Goal: Find specific page/section: Find specific page/section

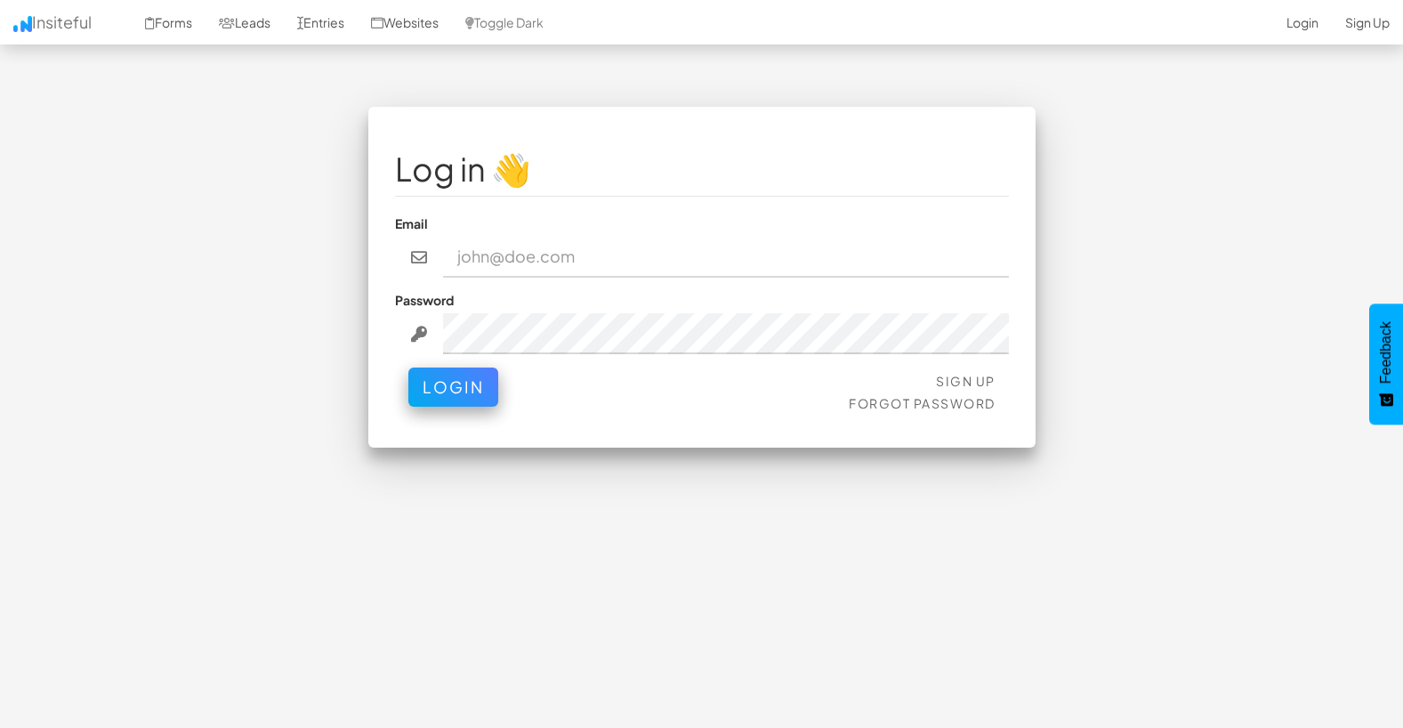
type input "admin@herenow.health"
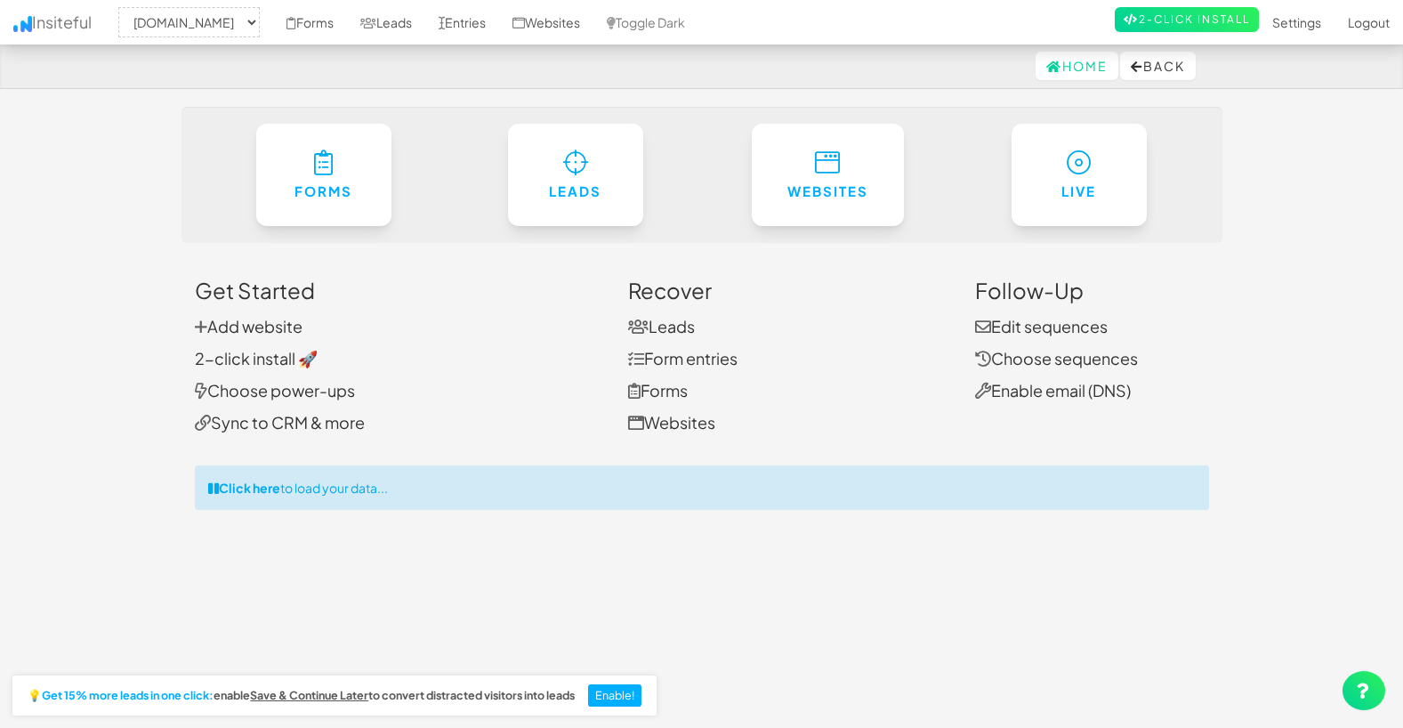
select select "2385"
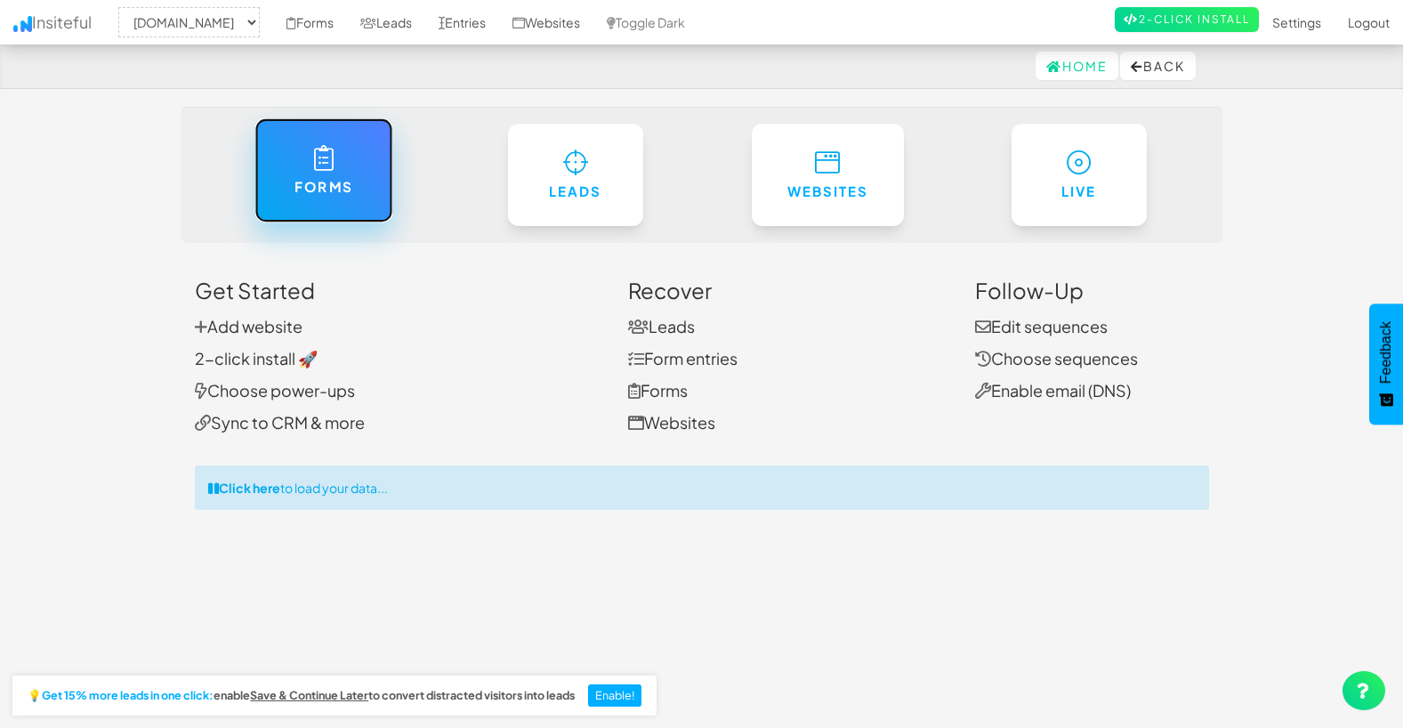
click at [339, 195] on h6 "Forms" at bounding box center [323, 187] width 65 height 15
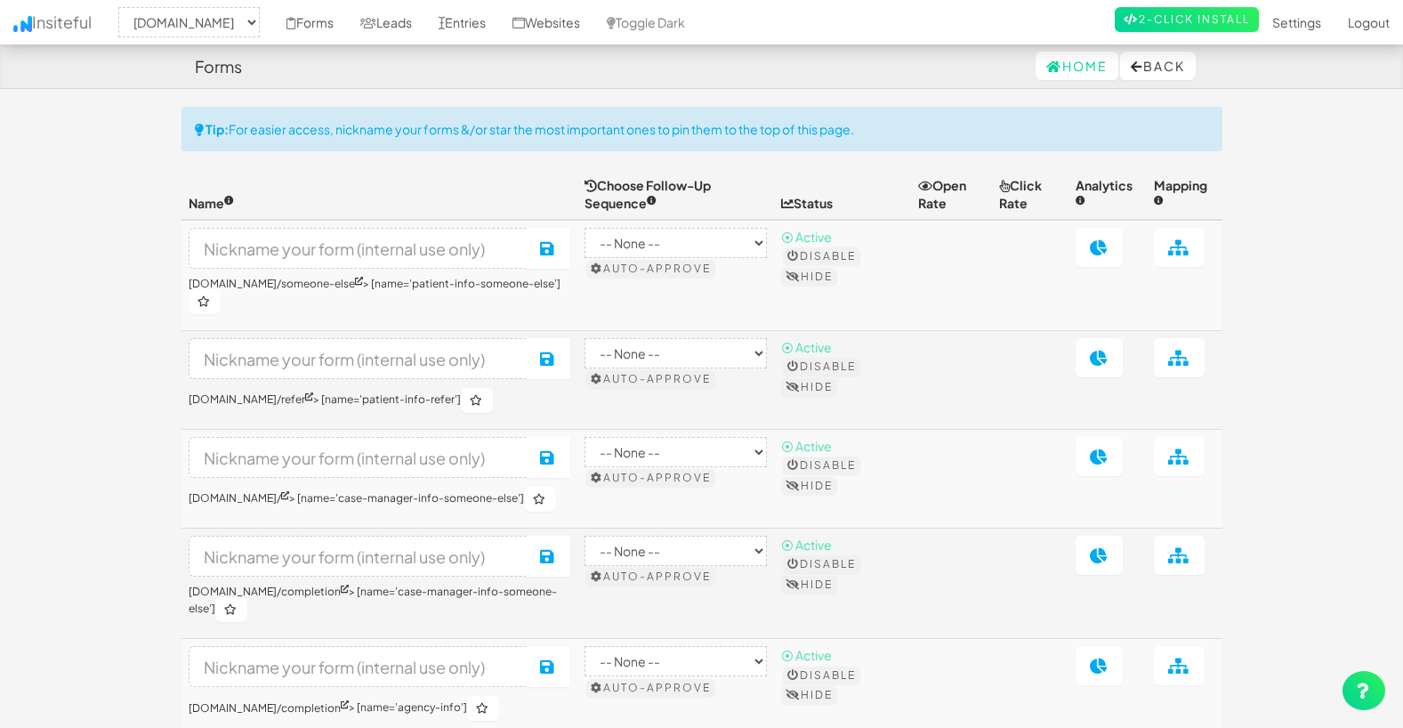
select select "2385"
click at [425, 22] on link "Leads" at bounding box center [386, 22] width 78 height 44
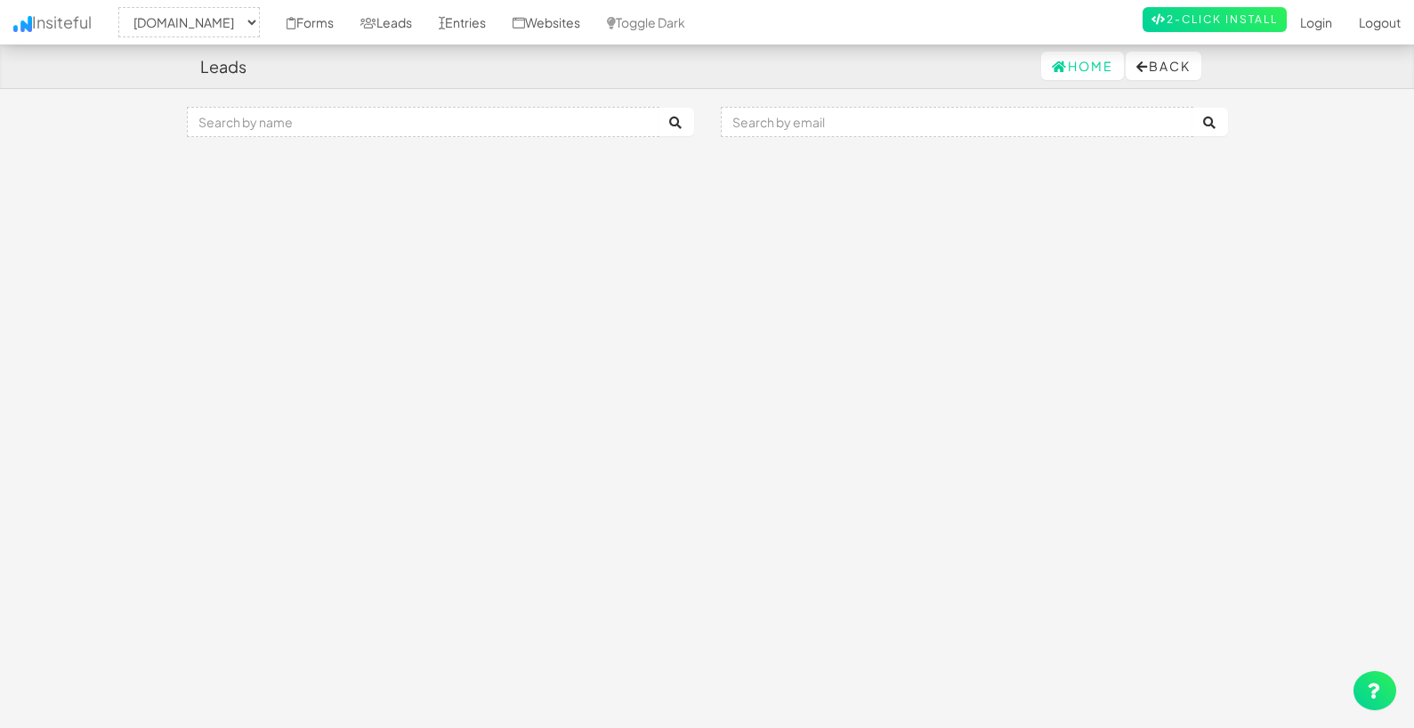
select select "2385"
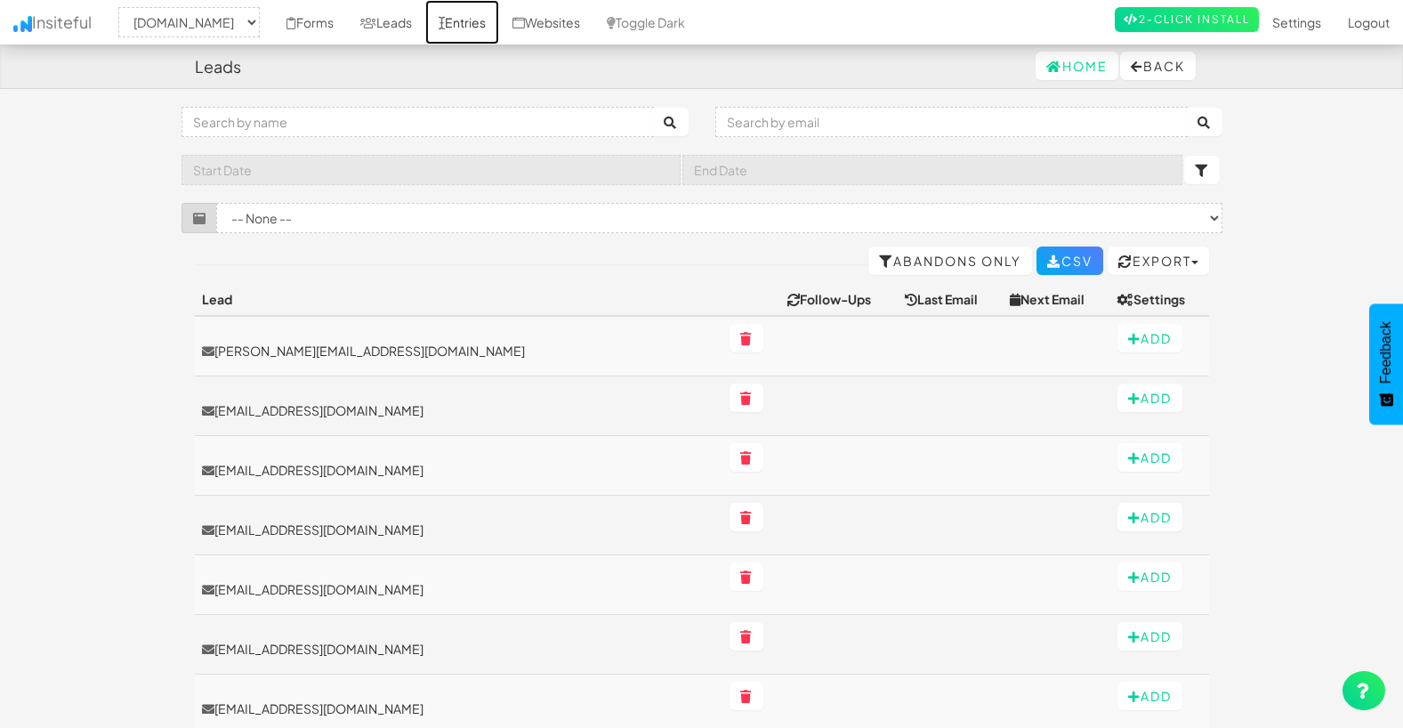
click at [499, 16] on link "Entries" at bounding box center [462, 22] width 74 height 44
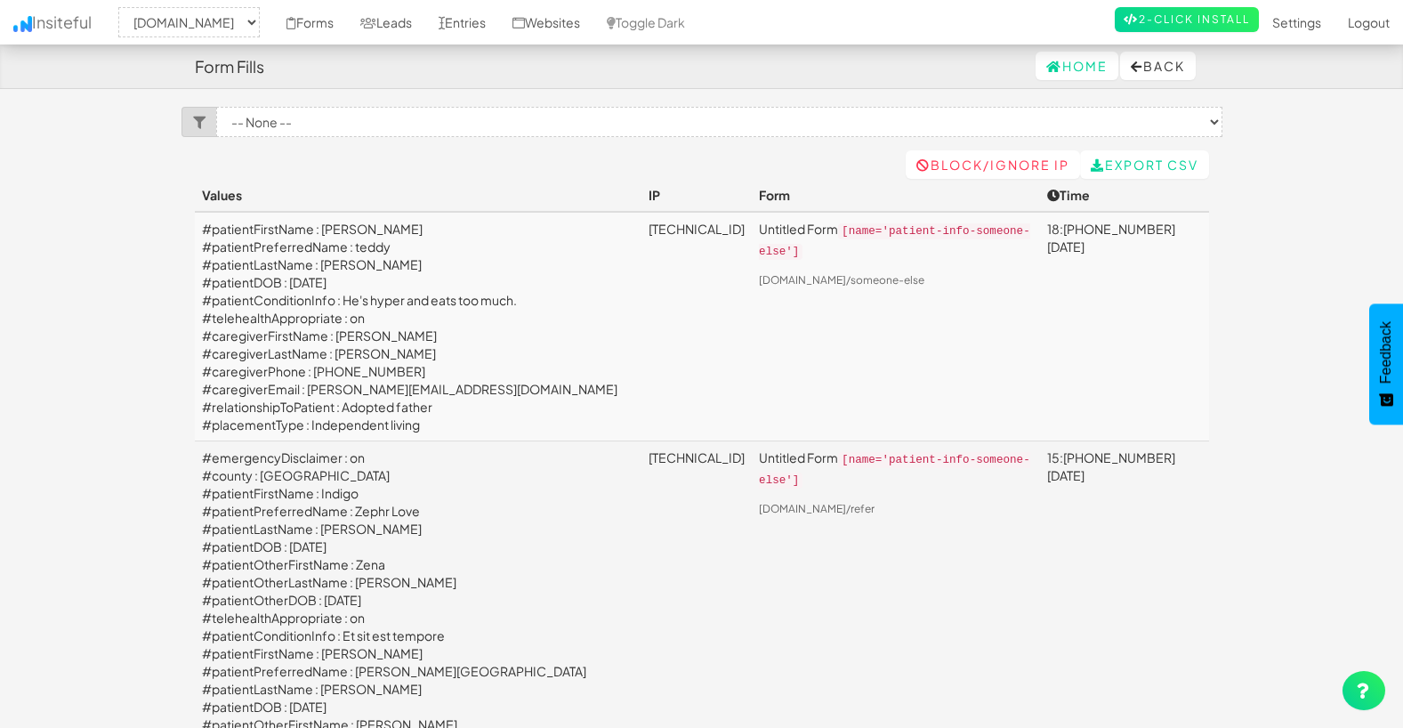
select select "2385"
